Goal: Use online tool/utility: Utilize a website feature to perform a specific function

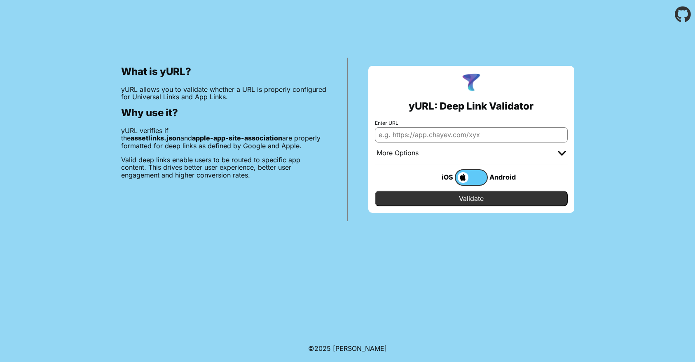
click at [511, 137] on input "Enter URL" at bounding box center [471, 134] width 193 height 15
type input "o"
type input "[DOMAIN_NAME]"
click at [414, 199] on input "Validate" at bounding box center [471, 199] width 193 height 16
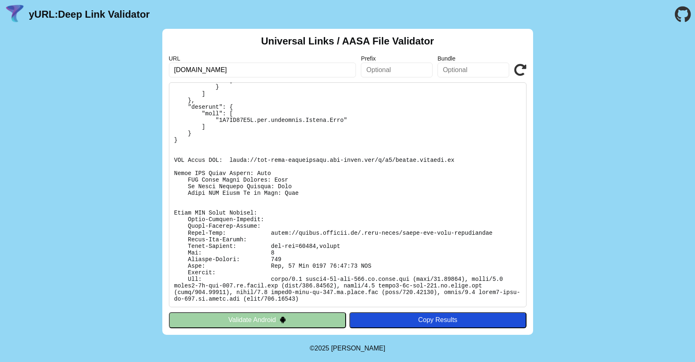
scroll to position [111, 0]
click at [633, 121] on div "Universal Links / AASA File Validator URL [DOMAIN_NAME] Prefix Bundle Validate …" at bounding box center [347, 182] width 695 height 306
